Goal: Find specific page/section: Find specific page/section

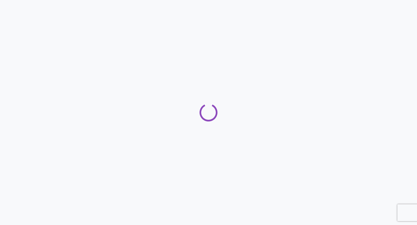
click at [241, 142] on div at bounding box center [208, 112] width 417 height 225
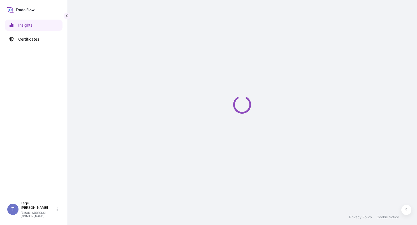
select select "2025"
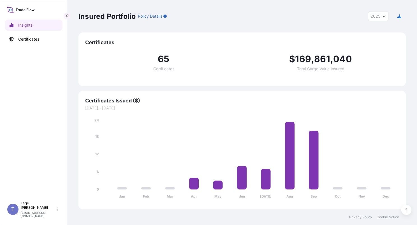
click at [162, 61] on span "65" at bounding box center [163, 59] width 11 height 9
click at [43, 37] on link "Certificates" at bounding box center [34, 39] width 58 height 11
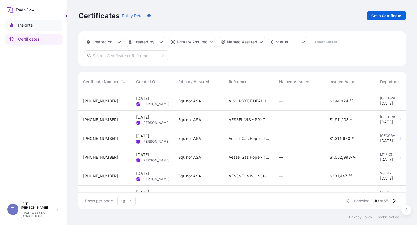
click at [24, 25] on p "Insights" at bounding box center [25, 25] width 14 height 6
select select "2025"
